Goal: Task Accomplishment & Management: Manage account settings

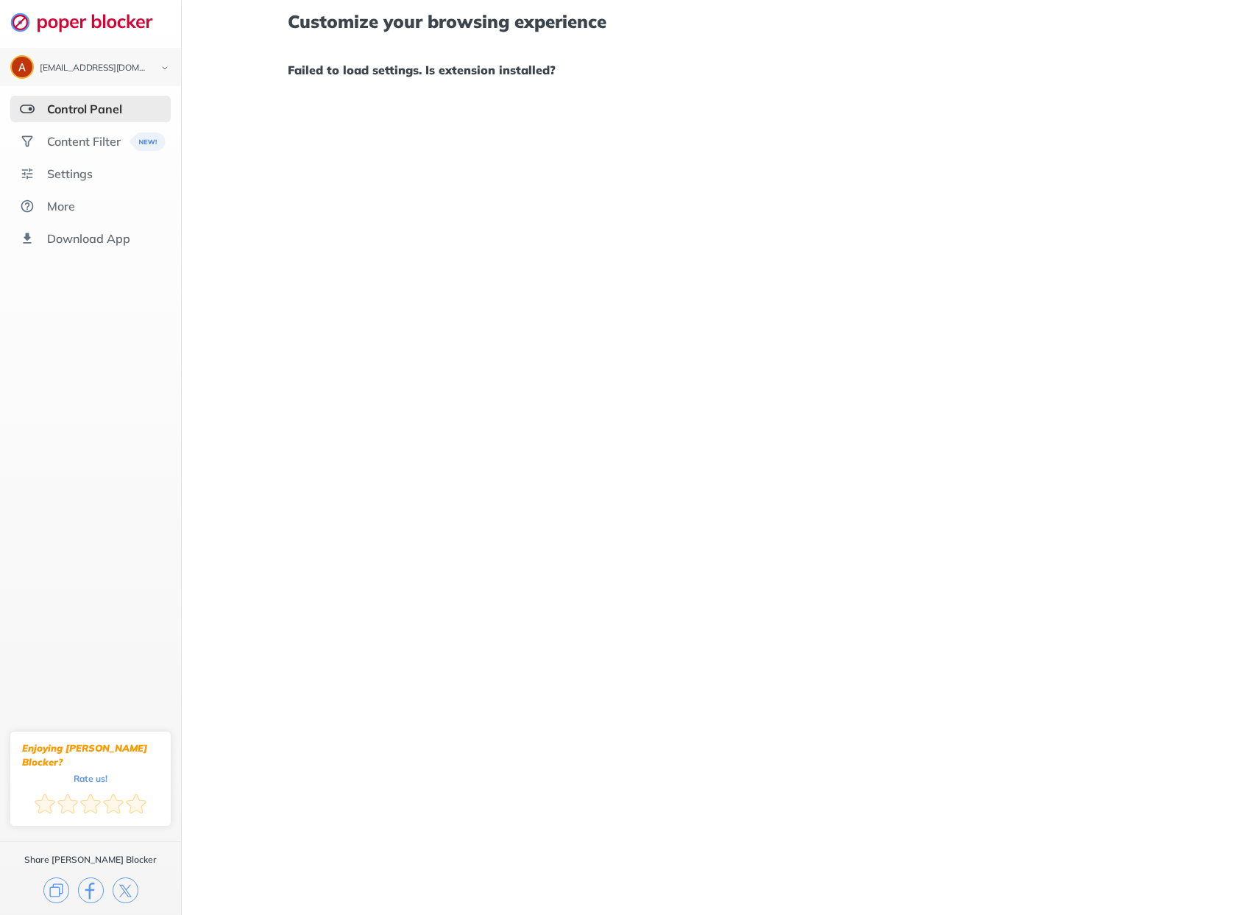
click at [82, 108] on div "Control Panel" at bounding box center [84, 109] width 75 height 15
click at [91, 149] on div "Content Filter" at bounding box center [90, 141] width 160 height 26
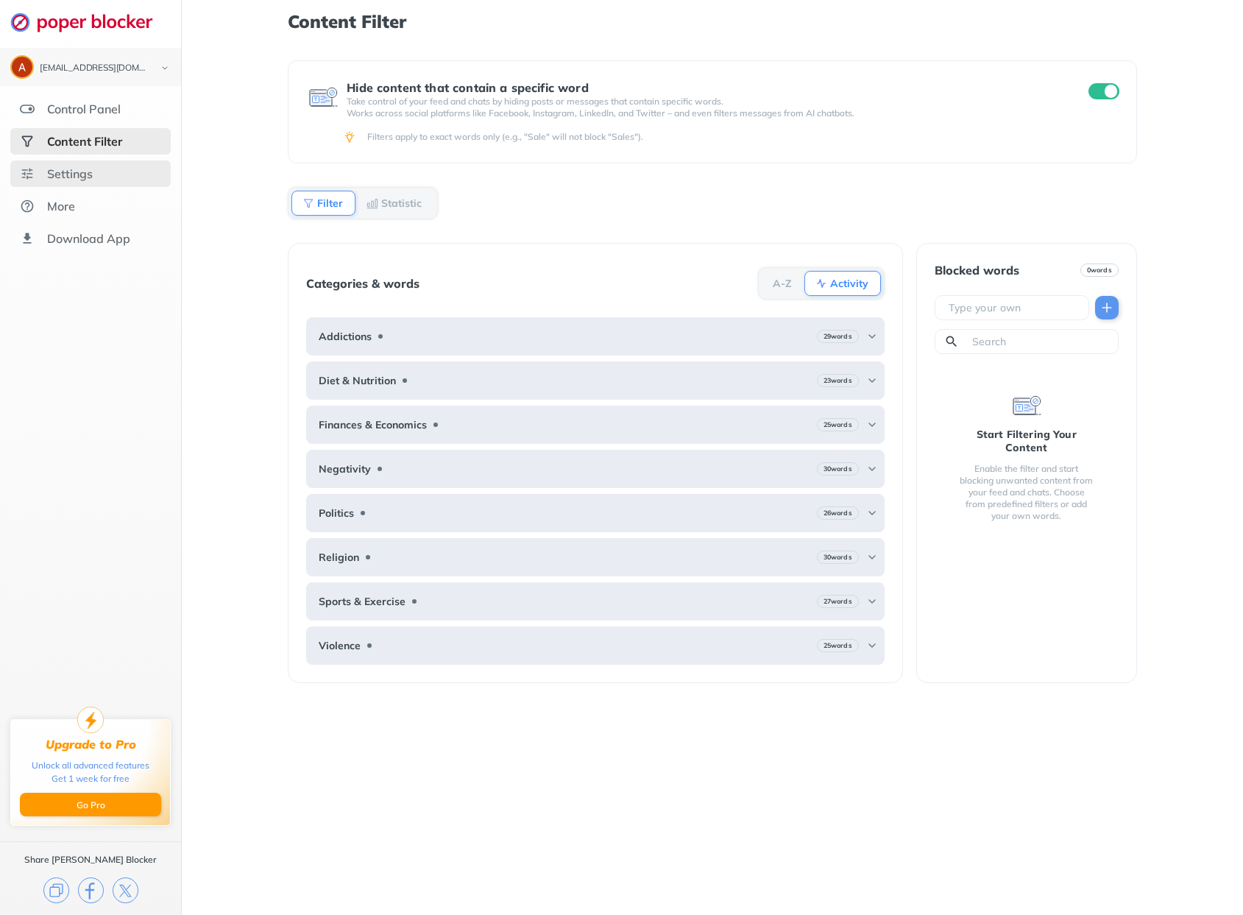
click at [99, 177] on div "Settings" at bounding box center [90, 173] width 160 height 26
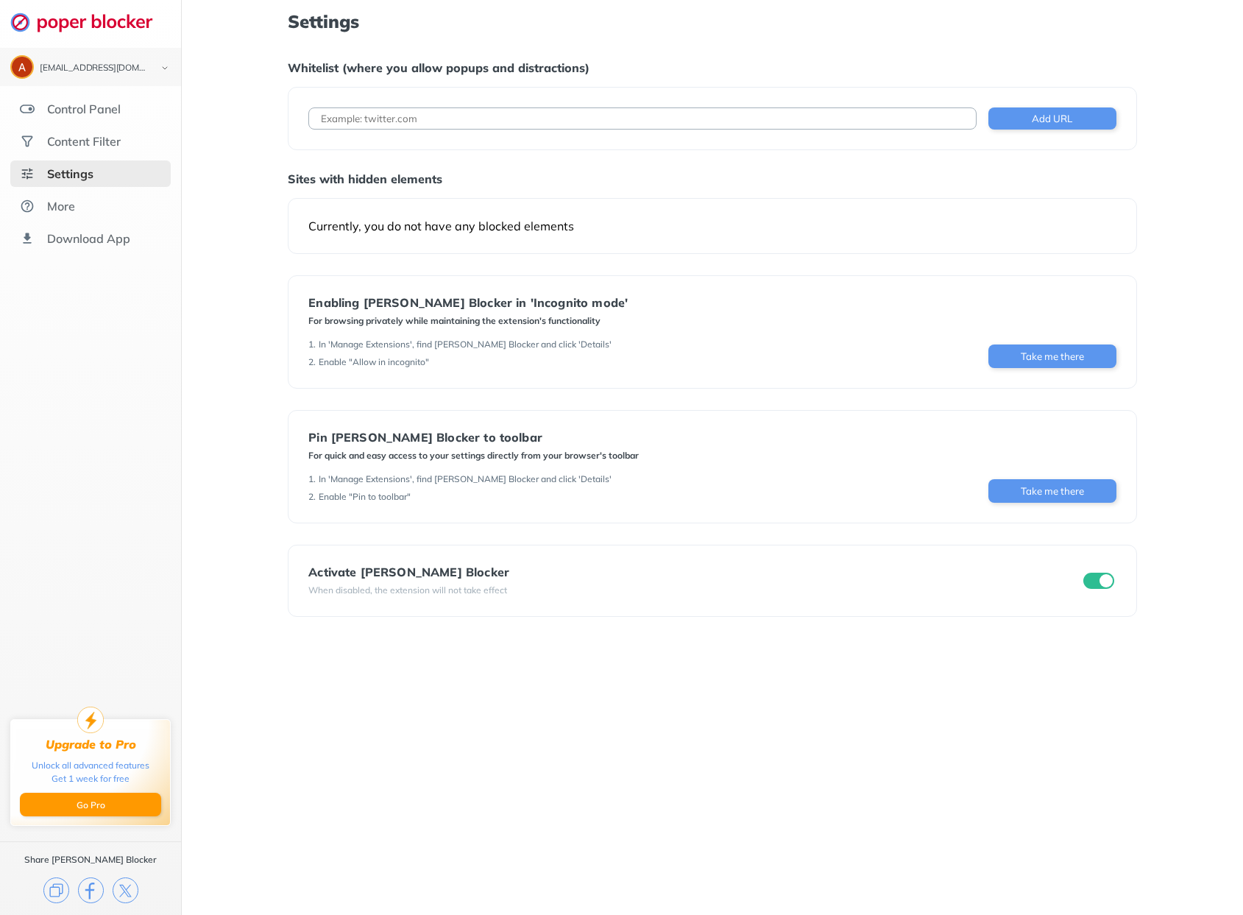
click at [366, 116] on input at bounding box center [642, 118] width 668 height 22
type input "[DOMAIN_NAME]"
click at [1070, 128] on button "Add URL" at bounding box center [1052, 118] width 128 height 22
